Goal: Task Accomplishment & Management: Complete application form

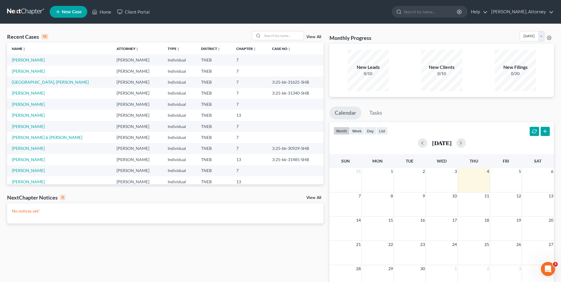
click at [71, 12] on span "New Case" at bounding box center [72, 12] width 20 height 4
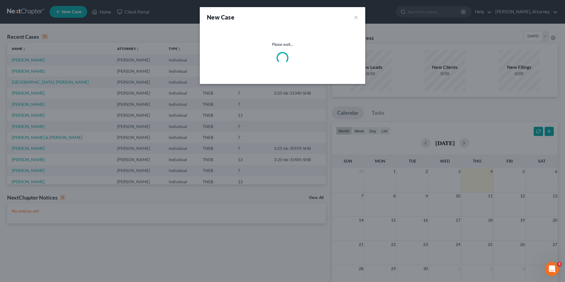
select select "74"
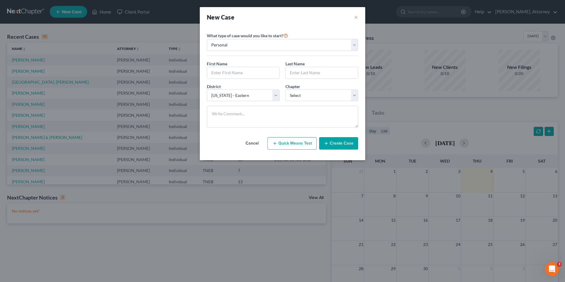
click at [253, 141] on button "Cancel" at bounding box center [252, 143] width 26 height 12
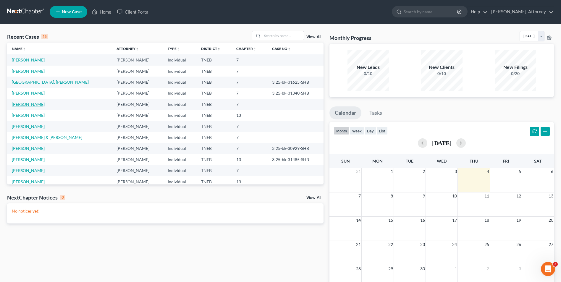
click at [22, 105] on link "[PERSON_NAME]" at bounding box center [28, 104] width 33 height 5
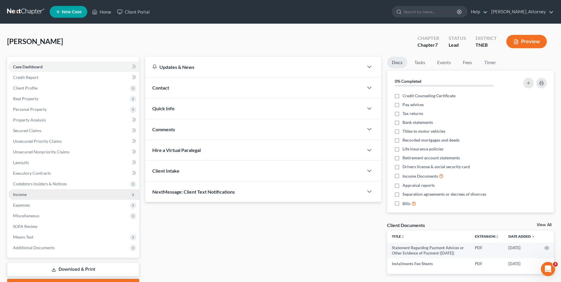
click at [22, 195] on span "Income" at bounding box center [20, 194] width 14 height 5
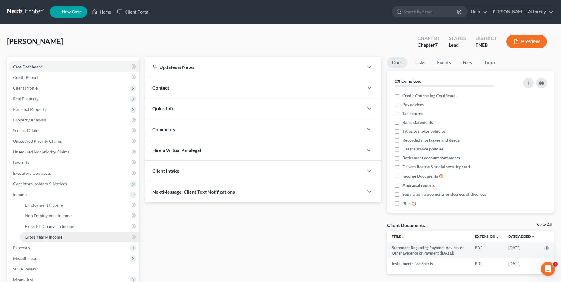
click at [47, 234] on span "Gross Yearly Income" at bounding box center [44, 236] width 38 height 5
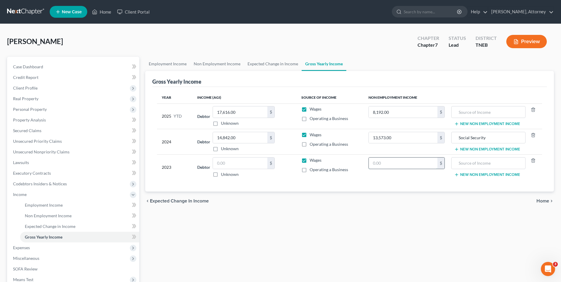
click at [398, 163] on input "text" at bounding box center [403, 163] width 69 height 11
type input "13,151"
click at [241, 161] on input "text" at bounding box center [240, 163] width 54 height 11
type input "2,631"
click at [459, 163] on input "text" at bounding box center [488, 163] width 68 height 11
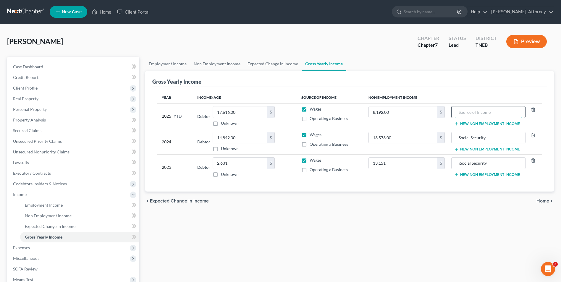
click at [476, 113] on input "text" at bounding box center [488, 111] width 68 height 11
click at [463, 161] on input "iSocial Security" at bounding box center [488, 163] width 68 height 11
type input "Social Security"
click at [466, 109] on input "text" at bounding box center [488, 111] width 68 height 11
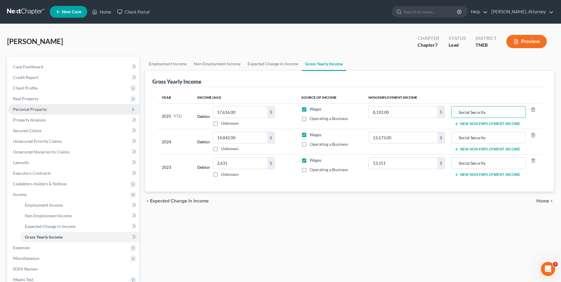
type input "Social Security"
click at [33, 109] on span "Personal Property" at bounding box center [30, 109] width 34 height 5
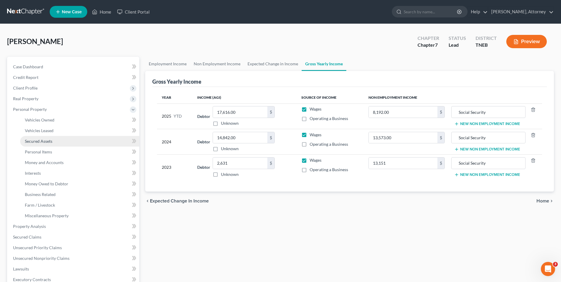
click at [37, 142] on span "Secured Assets" at bounding box center [38, 141] width 27 height 5
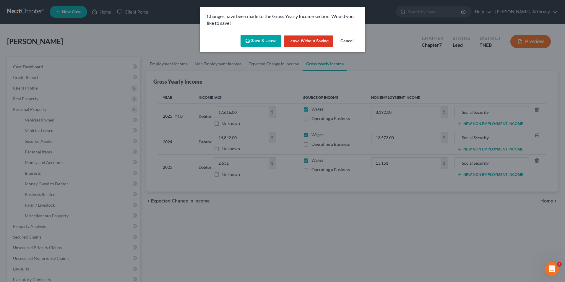
click at [262, 46] on button "Save & Leave" at bounding box center [261, 41] width 41 height 12
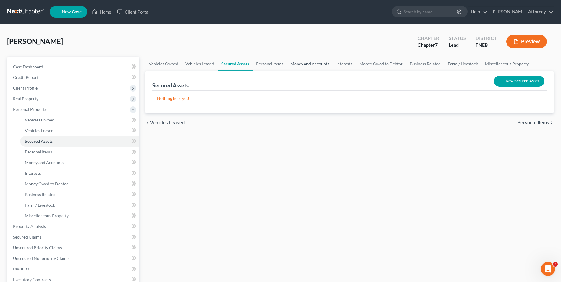
click at [304, 61] on link "Money and Accounts" at bounding box center [310, 64] width 46 height 14
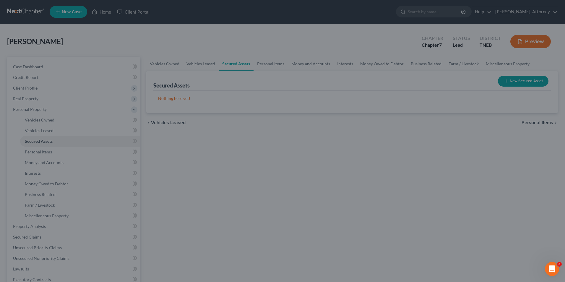
click at [259, 72] on div at bounding box center [282, 141] width 565 height 282
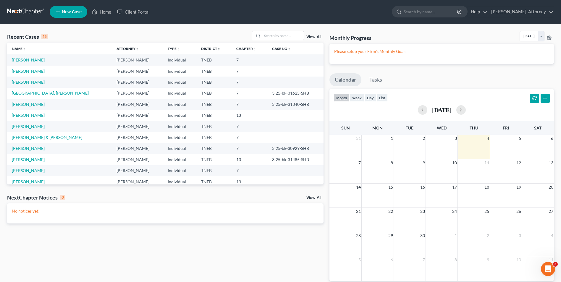
click at [37, 72] on link "[PERSON_NAME]" at bounding box center [28, 71] width 33 height 5
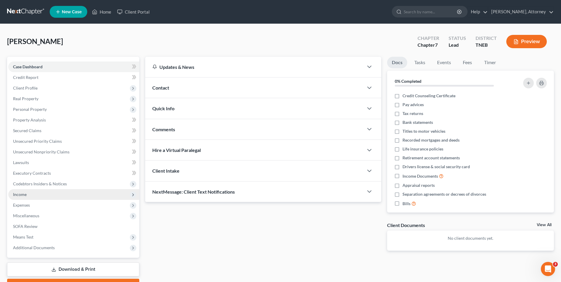
click at [21, 194] on span "Income" at bounding box center [20, 194] width 14 height 5
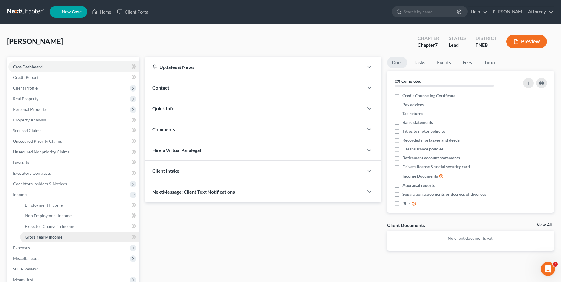
click at [41, 238] on span "Gross Yearly Income" at bounding box center [44, 236] width 38 height 5
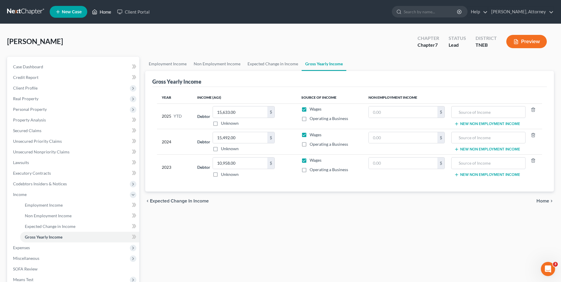
click at [99, 16] on link "Home" at bounding box center [101, 12] width 25 height 11
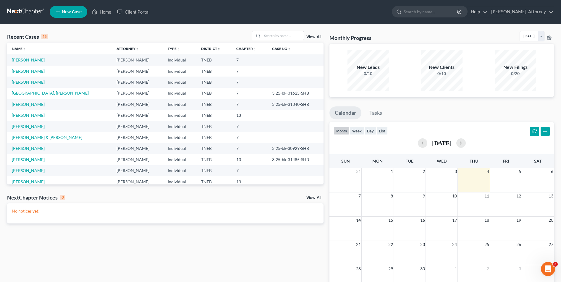
click at [31, 69] on link "[PERSON_NAME]" at bounding box center [28, 71] width 33 height 5
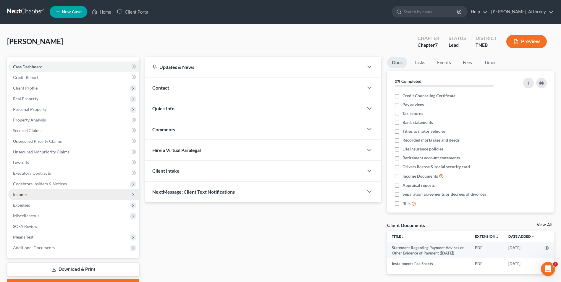
click at [21, 196] on span "Income" at bounding box center [20, 194] width 14 height 5
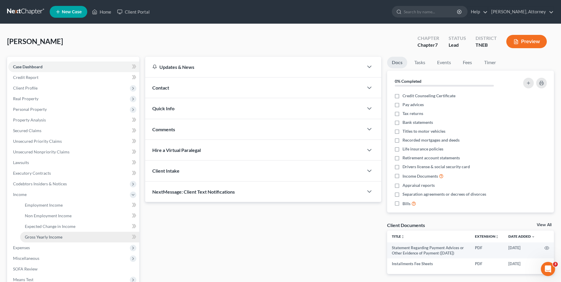
click at [38, 236] on span "Gross Yearly Income" at bounding box center [44, 236] width 38 height 5
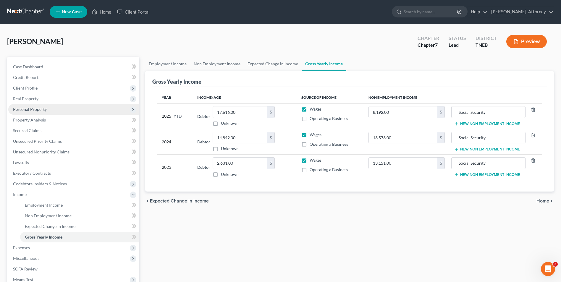
click at [27, 113] on span "Personal Property" at bounding box center [73, 109] width 131 height 11
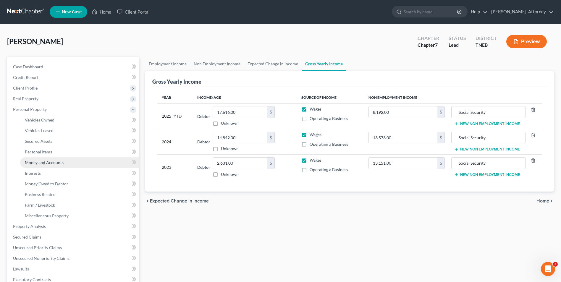
click at [43, 158] on link "Money and Accounts" at bounding box center [79, 162] width 119 height 11
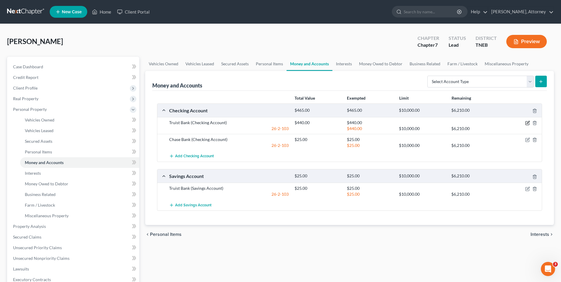
click at [526, 122] on icon "button" at bounding box center [527, 123] width 5 height 5
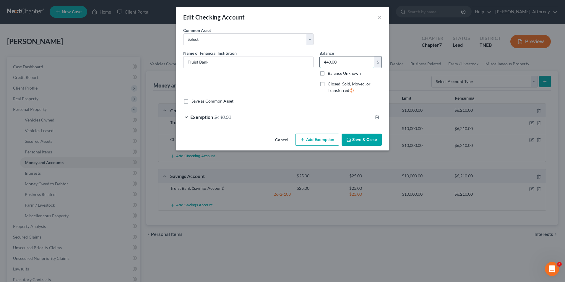
click at [348, 61] on input "440.00" at bounding box center [347, 61] width 55 height 11
type input "5"
click at [197, 118] on span "Exemption" at bounding box center [201, 117] width 23 height 6
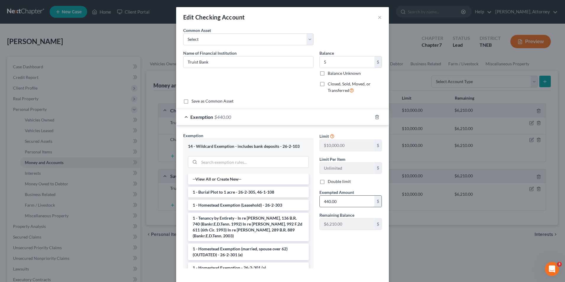
click at [334, 201] on input "440.00" at bounding box center [347, 201] width 55 height 11
type input "5"
click at [320, 231] on div "Limit $10,000.00 $ Limit Per Item Unlimited $ Double limit Exempted Amount * 5 …" at bounding box center [351, 183] width 68 height 102
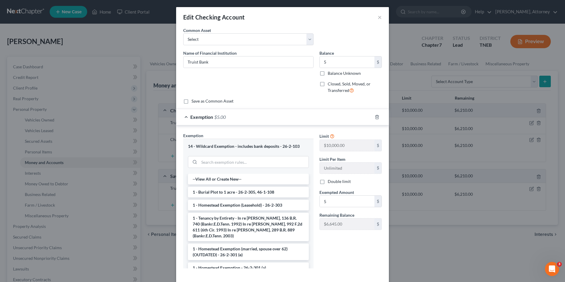
scroll to position [29, 0]
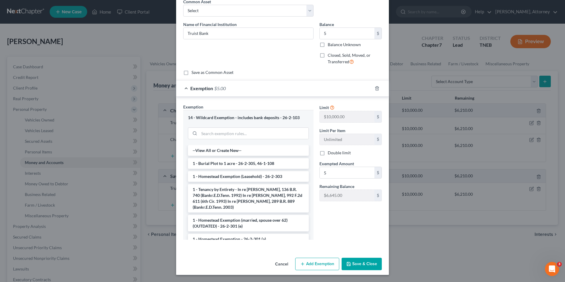
click at [355, 264] on button "Save & Close" at bounding box center [362, 264] width 40 height 12
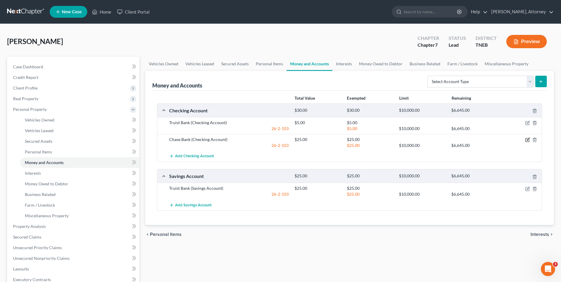
click at [527, 140] on icon "button" at bounding box center [527, 139] width 3 height 3
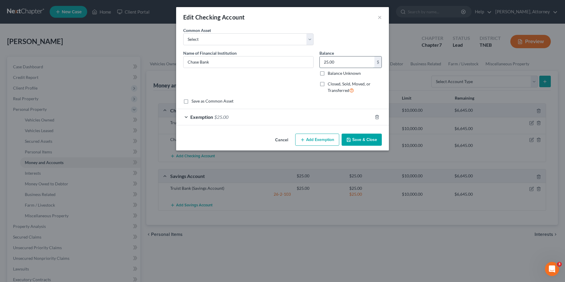
click at [344, 64] on input "25.00" at bounding box center [347, 61] width 55 height 11
type input "181"
click at [195, 116] on span "Exemption" at bounding box center [201, 117] width 23 height 6
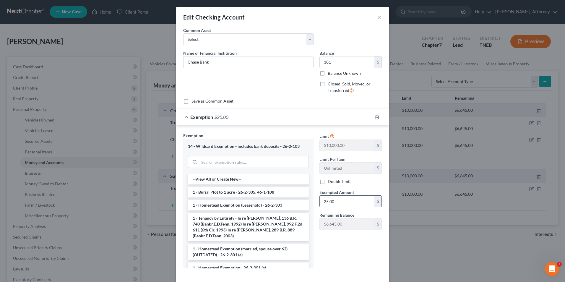
click at [331, 202] on input "25.00" at bounding box center [347, 201] width 55 height 11
type input "181"
click at [333, 242] on div "Limit $10,000.00 $ Limit Per Item Unlimited $ Double limit Exempted Amount * 18…" at bounding box center [351, 202] width 68 height 141
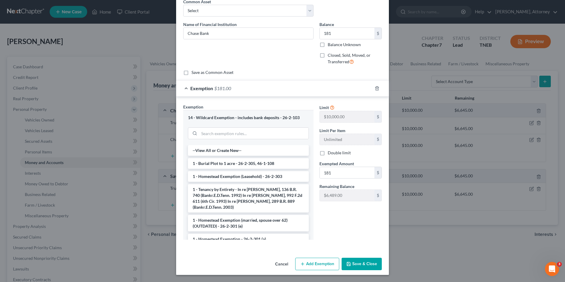
click at [362, 266] on button "Save & Close" at bounding box center [362, 264] width 40 height 12
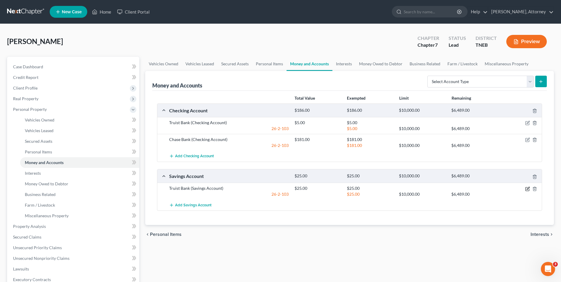
click at [527, 187] on icon "button" at bounding box center [527, 189] width 4 height 4
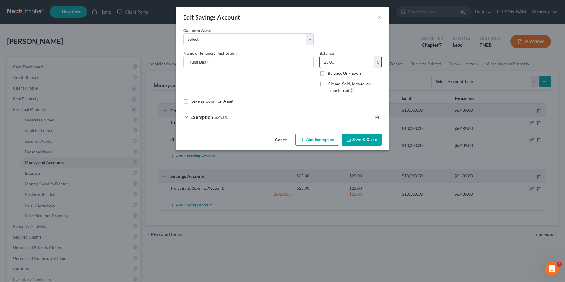
click at [342, 64] on input "25.00" at bounding box center [347, 61] width 55 height 11
type input "5"
click at [204, 121] on div "Exemption $25.00" at bounding box center [274, 117] width 196 height 16
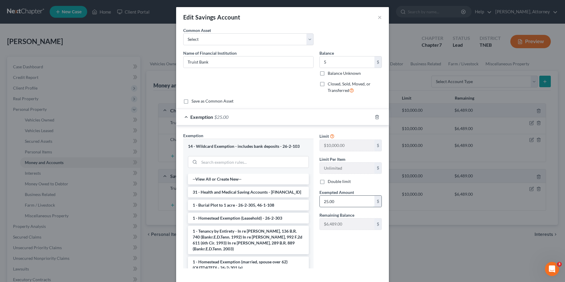
click at [340, 202] on input "25.00" at bounding box center [347, 201] width 55 height 11
type input "5"
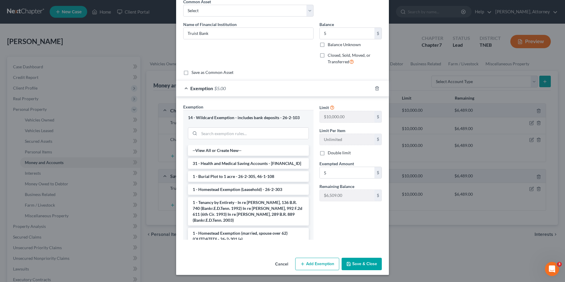
click at [357, 261] on button "Save & Close" at bounding box center [362, 264] width 40 height 12
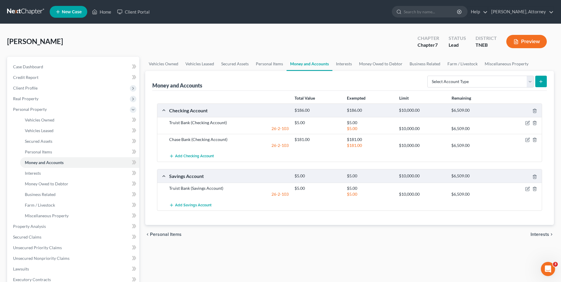
scroll to position [139, 0]
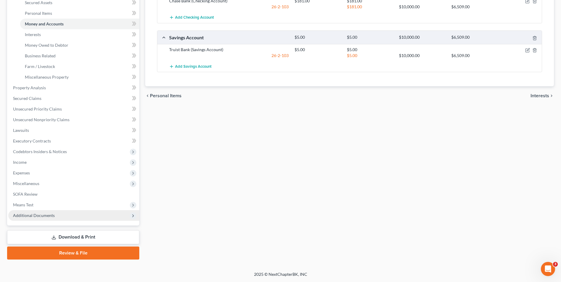
click at [34, 215] on span "Additional Documents" at bounding box center [34, 215] width 42 height 5
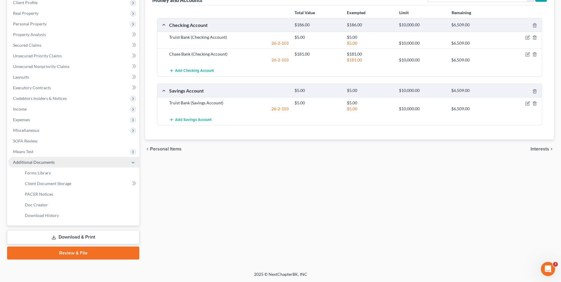
scroll to position [85, 0]
click at [46, 171] on span "Forms Library" at bounding box center [38, 172] width 26 height 5
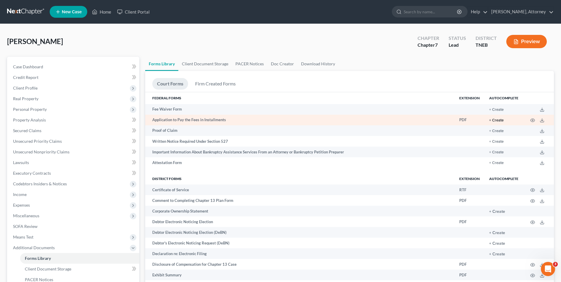
click at [496, 122] on button "+ Create" at bounding box center [496, 121] width 14 height 4
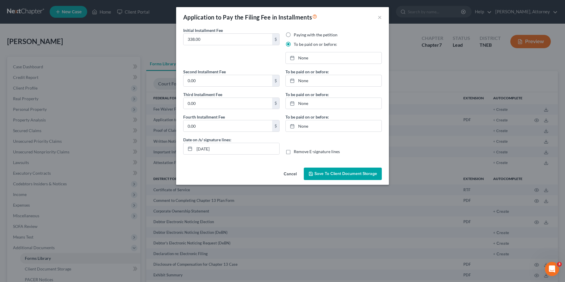
click at [327, 176] on button "Save to Client Document Storage" at bounding box center [343, 174] width 78 height 12
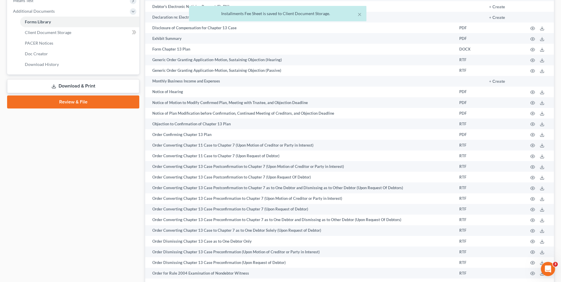
scroll to position [247, 0]
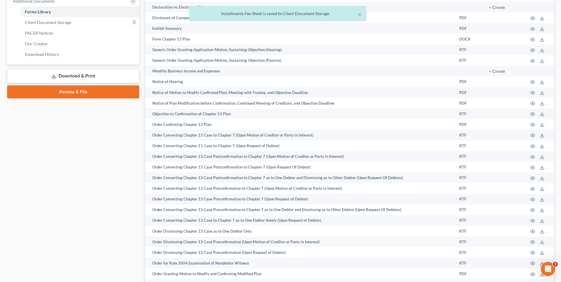
click at [45, 13] on div "× Installments Fee Sheet is saved to Client Document Storage." at bounding box center [277, 15] width 561 height 18
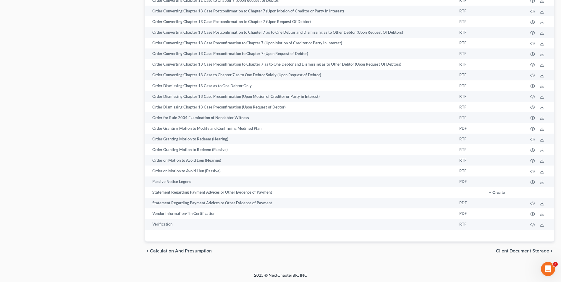
scroll to position [393, 0]
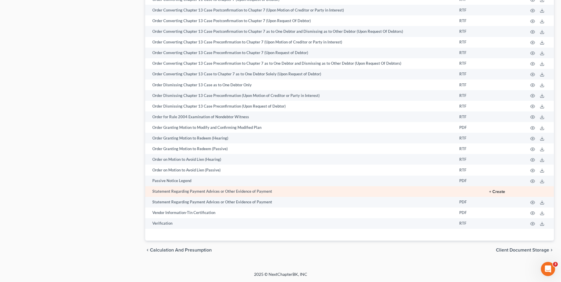
click at [497, 192] on button "+ Create" at bounding box center [497, 192] width 16 height 4
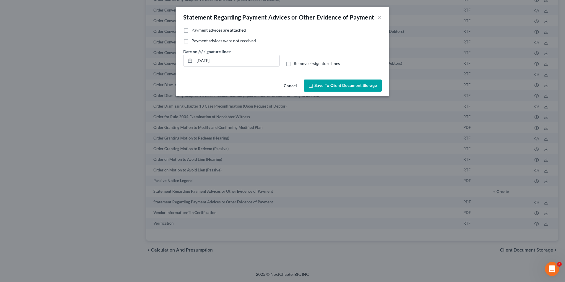
click at [192, 42] on label "Payment advices were not received" at bounding box center [224, 41] width 64 height 6
click at [194, 42] on input "Payment advices were not received" at bounding box center [196, 40] width 4 height 4
checkbox input "true"
click at [351, 85] on span "Save to Client Document Storage" at bounding box center [346, 85] width 63 height 5
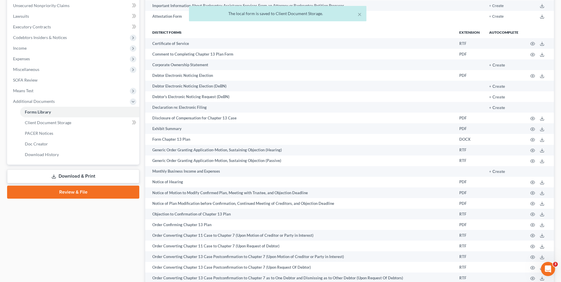
scroll to position [0, 0]
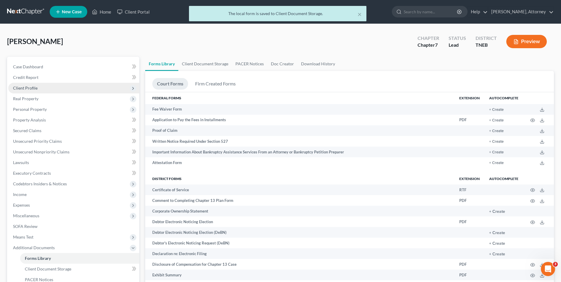
click at [28, 90] on span "Client Profile" at bounding box center [73, 88] width 131 height 11
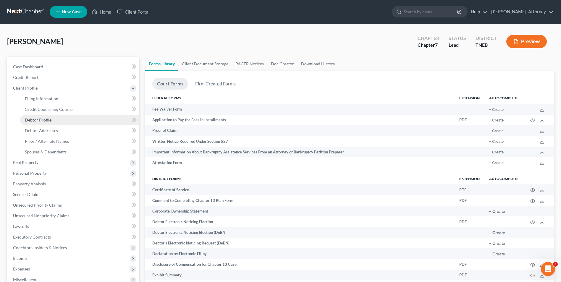
click at [33, 119] on span "Debtor Profile" at bounding box center [38, 119] width 27 height 5
select select "0"
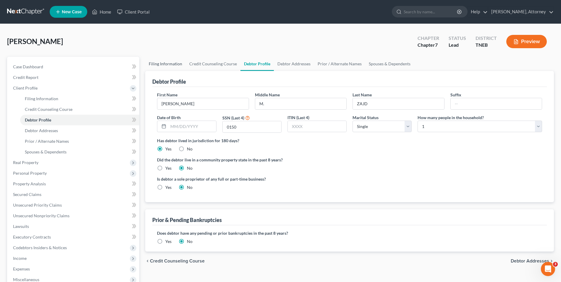
click at [165, 66] on link "Filing Information" at bounding box center [165, 64] width 40 height 14
select select "1"
select select "0"
select select "44"
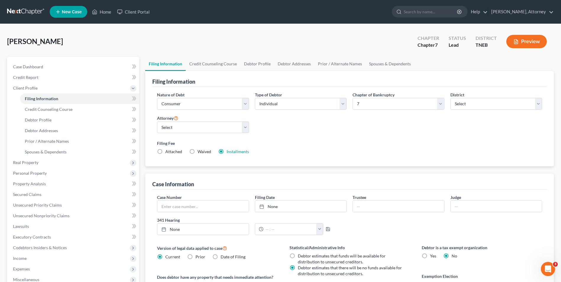
scroll to position [108, 0]
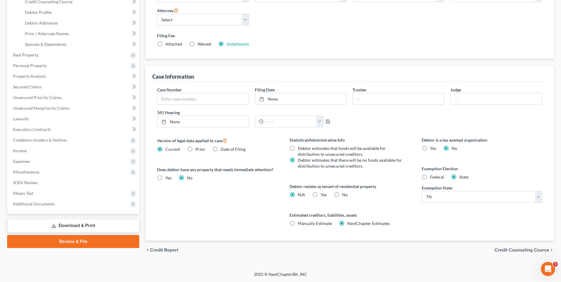
click at [97, 227] on link "Download & Print" at bounding box center [73, 226] width 132 height 14
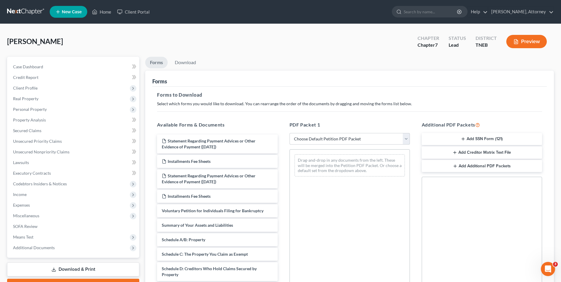
click at [351, 138] on select "Choose Default Petition PDF Packet Complete Bankruptcy Petition (all forms and …" at bounding box center [349, 139] width 120 height 12
select select "0"
click at [289, 133] on select "Choose Default Petition PDF Packet Complete Bankruptcy Petition (all forms and …" at bounding box center [349, 139] width 120 height 12
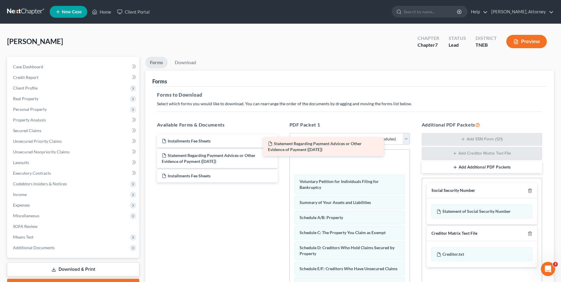
drag, startPoint x: 239, startPoint y: 140, endPoint x: 346, endPoint y: 143, distance: 106.2
click at [282, 143] on div "Statement Regarding Payment Advices or Other Evidence of Payment (09/04/2025) S…" at bounding box center [217, 159] width 130 height 48
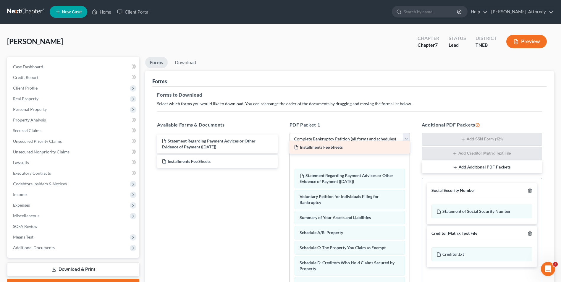
drag, startPoint x: 219, startPoint y: 138, endPoint x: 351, endPoint y: 145, distance: 132.3
click at [282, 145] on div "Installments Fee Sheets Installments Fee Sheets Statement Regarding Payment Adv…" at bounding box center [217, 151] width 130 height 33
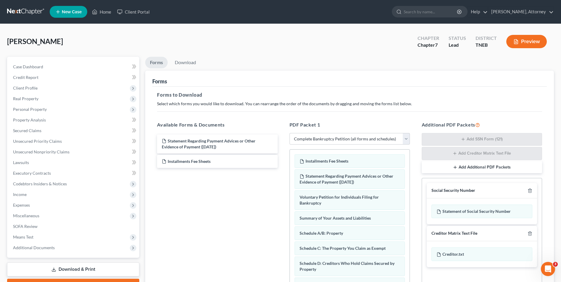
click at [418, 190] on div "Additional PDF Packets Add SSN Form (121) Add Creditor Matrix Text File Add Add…" at bounding box center [482, 216] width 132 height 201
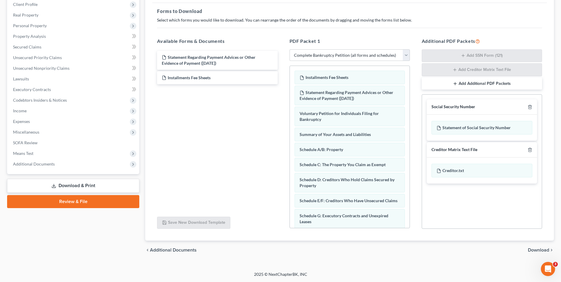
scroll to position [224, 0]
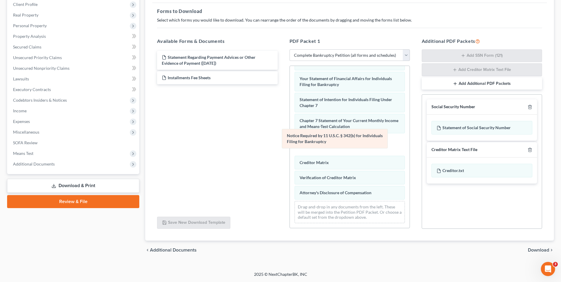
drag, startPoint x: 345, startPoint y: 169, endPoint x: 332, endPoint y: 133, distance: 38.2
click at [332, 133] on div "Notice Required by 11 U.S.C. § 342(b) for Individuals Filing for Bankruptcy Ins…" at bounding box center [350, 37] width 120 height 380
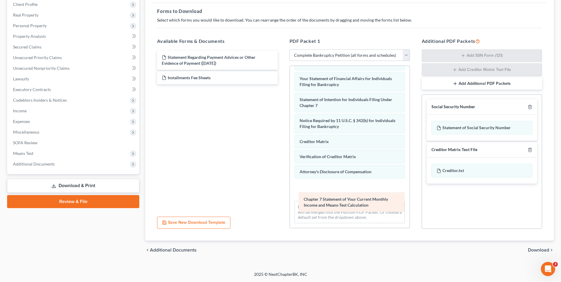
drag, startPoint x: 328, startPoint y: 116, endPoint x: 333, endPoint y: 195, distance: 78.8
click at [333, 195] on div "Chapter 7 Statement of Your Current Monthly Income and Means-Test Calculation I…" at bounding box center [350, 37] width 120 height 380
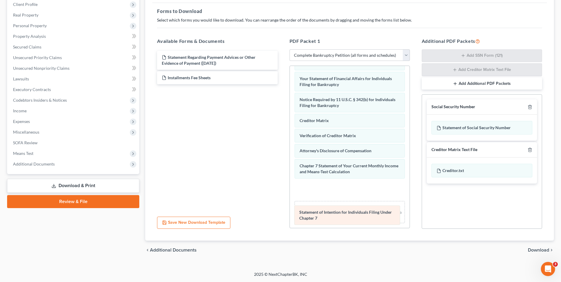
drag, startPoint x: 342, startPoint y: 100, endPoint x: 342, endPoint y: 212, distance: 112.6
click at [342, 212] on div "Statement of Intention for Individuals Filing Under Chapter 7 Installments Fee …" at bounding box center [350, 37] width 120 height 380
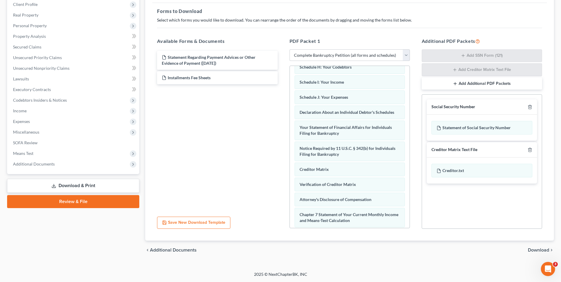
scroll to position [127, 0]
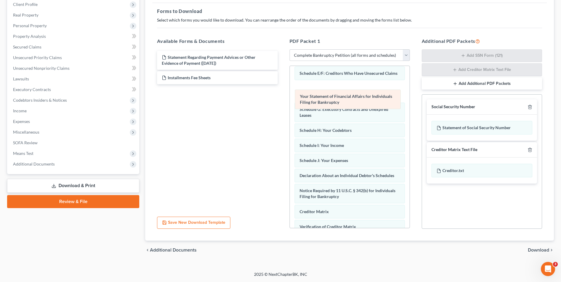
drag, startPoint x: 360, startPoint y: 177, endPoint x: 360, endPoint y: 98, distance: 79.2
click at [360, 98] on div "Your Statement of Financial Affairs for Individuals Filing for Bankruptcy Insta…" at bounding box center [350, 129] width 120 height 380
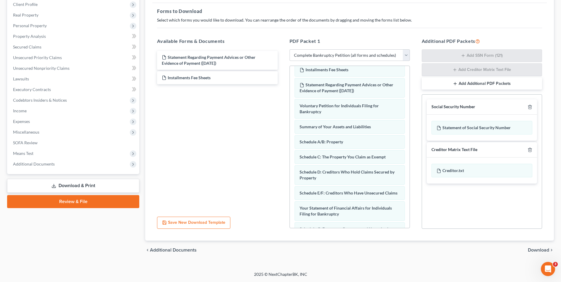
scroll to position [0, 0]
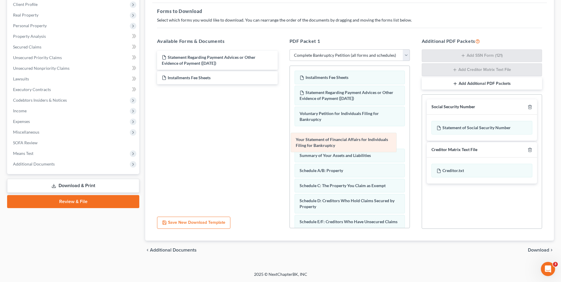
drag, startPoint x: 354, startPoint y: 223, endPoint x: 350, endPoint y: 141, distance: 82.3
click at [350, 141] on div "Your Statement of Financial Affairs for Individuals Filing for Bankruptcy Insta…" at bounding box center [350, 256] width 120 height 380
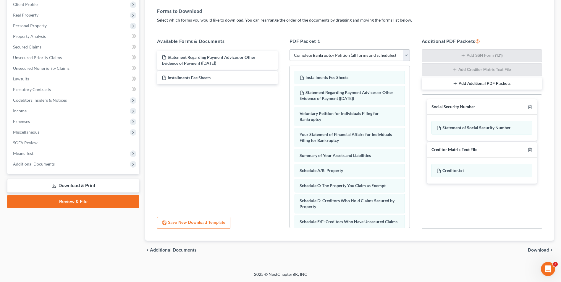
click at [540, 251] on span "Download" at bounding box center [538, 250] width 21 height 5
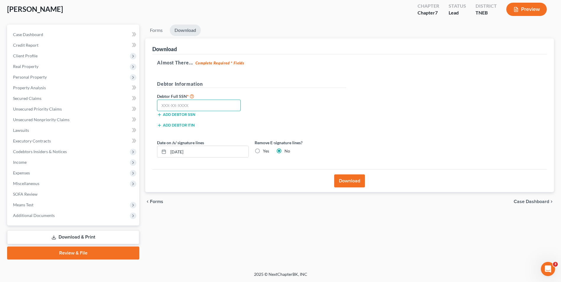
click at [183, 110] on input "text" at bounding box center [199, 106] width 84 height 12
type input "068-50-0150"
click at [344, 180] on button "Download" at bounding box center [349, 180] width 31 height 13
